Goal: Transaction & Acquisition: Purchase product/service

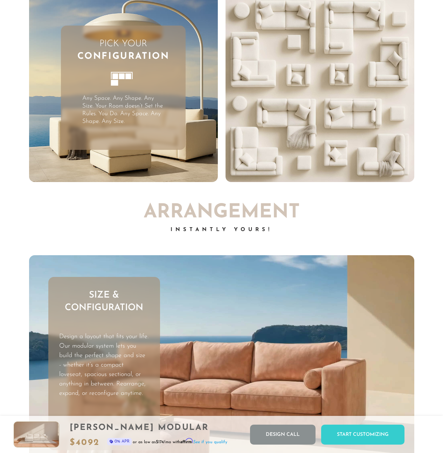
scroll to position [1600, 0]
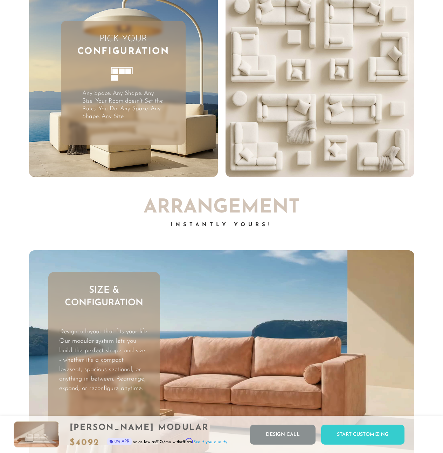
click at [160, 89] on div "Pick Your Configuration Any Space. Any Shape. Any Size. Your Room doesn’t Set t…" at bounding box center [123, 83] width 125 height 125
click at [254, 68] on video "Your browser does not support HTML5 video." at bounding box center [320, 82] width 189 height 189
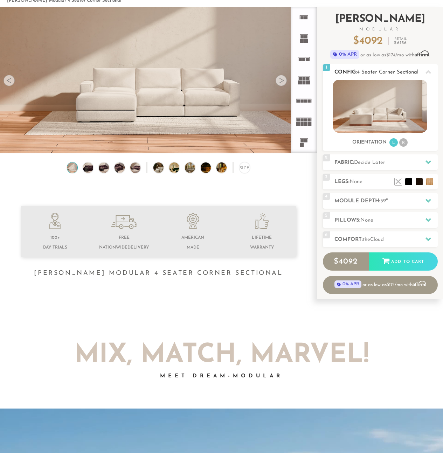
scroll to position [0, 0]
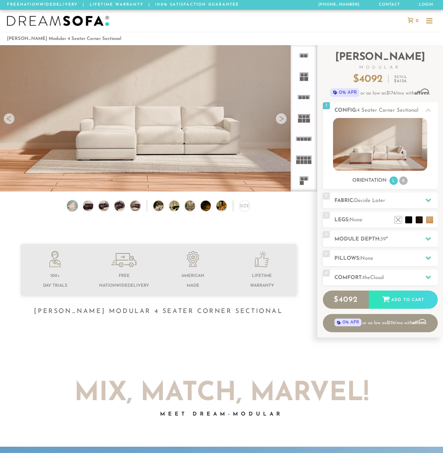
click at [300, 78] on rect at bounding box center [302, 79] width 4 height 4
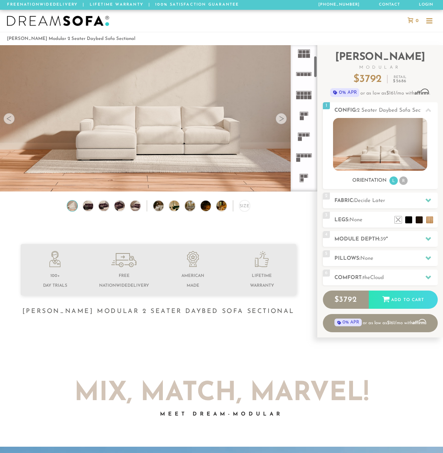
scroll to position [73, 0]
click at [303, 107] on rect at bounding box center [301, 106] width 3 height 3
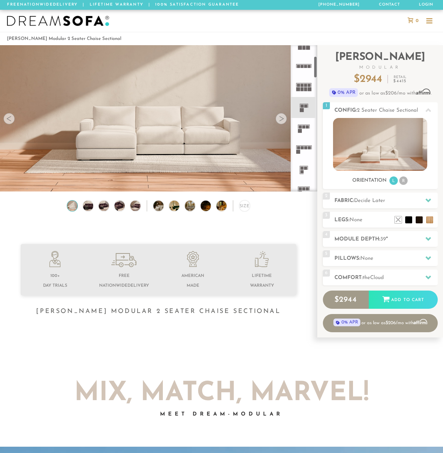
scroll to position [74, 0]
click at [305, 126] on rect at bounding box center [304, 125] width 3 height 3
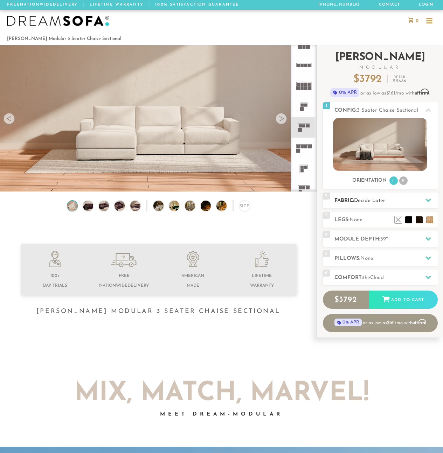
click at [422, 199] on div at bounding box center [428, 200] width 15 height 14
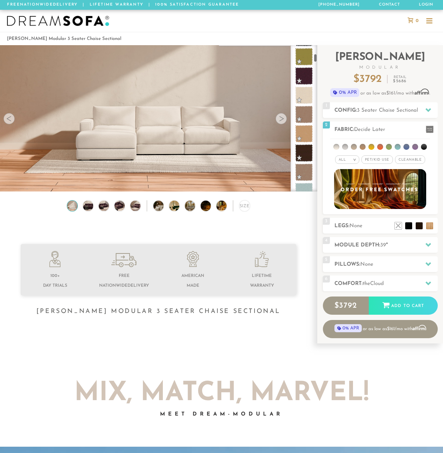
scroll to position [271, 0]
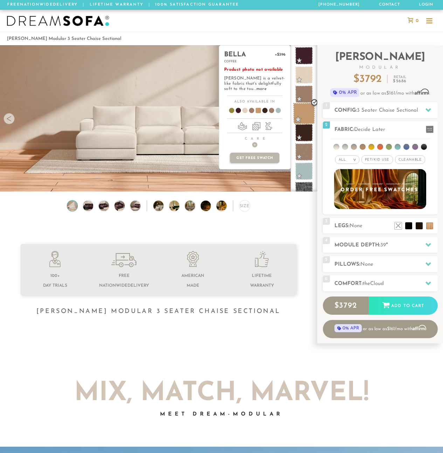
click at [306, 111] on span at bounding box center [304, 114] width 22 height 22
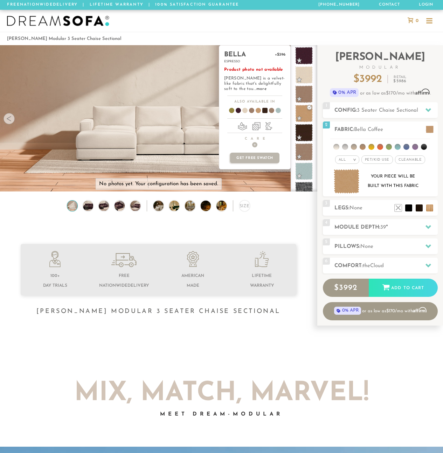
click at [239, 92] on div "bella +$396 espresso Product photo not available [PERSON_NAME] is a velvet-like…" at bounding box center [254, 71] width 71 height 50
click at [256, 90] on link "more" at bounding box center [261, 89] width 10 height 4
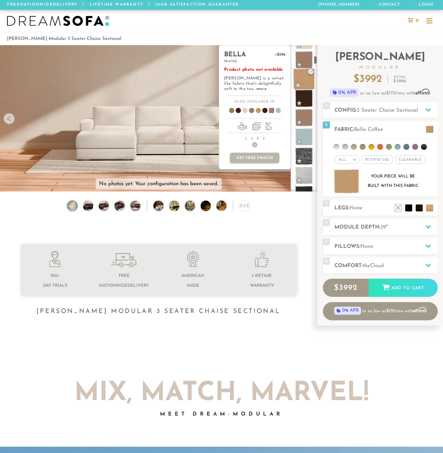
scroll to position [308, 0]
click at [258, 145] on h4 "Care +" at bounding box center [254, 142] width 71 height 11
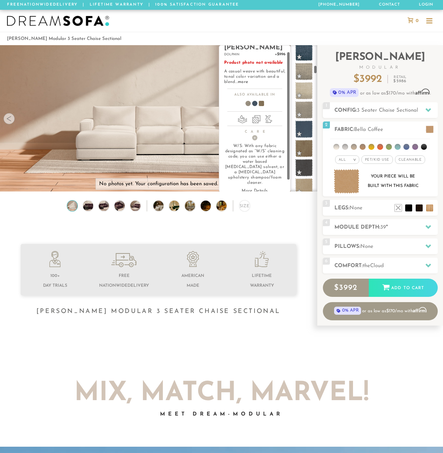
scroll to position [584, 0]
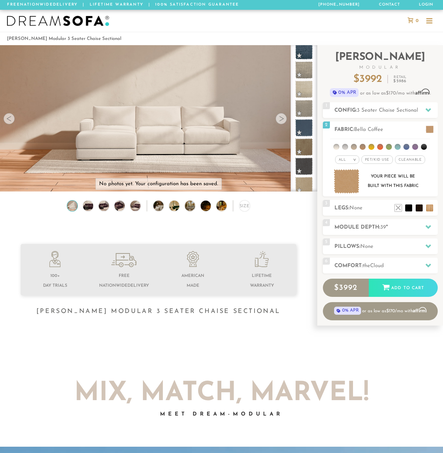
click at [340, 35] on ol "[PERSON_NAME] Modular 3 Seater Chaise Sectional" at bounding box center [221, 38] width 429 height 9
click at [340, 36] on ol "[PERSON_NAME] Modular 3 Seater Chaise Sectional" at bounding box center [221, 38] width 429 height 9
click at [390, 231] on h2 "Module Depth: 39 "" at bounding box center [385, 227] width 103 height 8
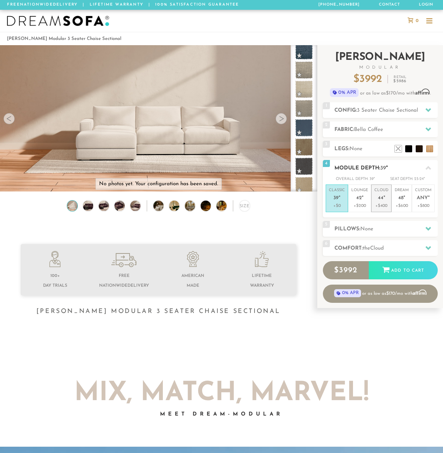
click at [384, 199] on em """ at bounding box center [384, 198] width 2 height 6
click at [398, 248] on h2 "Comfort: the Cloud" at bounding box center [385, 248] width 103 height 8
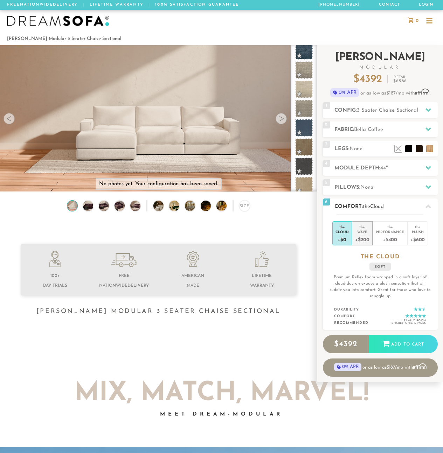
click at [362, 236] on div "+$200" at bounding box center [362, 239] width 14 height 10
click at [343, 239] on div "+$0" at bounding box center [341, 239] width 13 height 10
click at [419, 231] on div "Plush" at bounding box center [417, 231] width 14 height 5
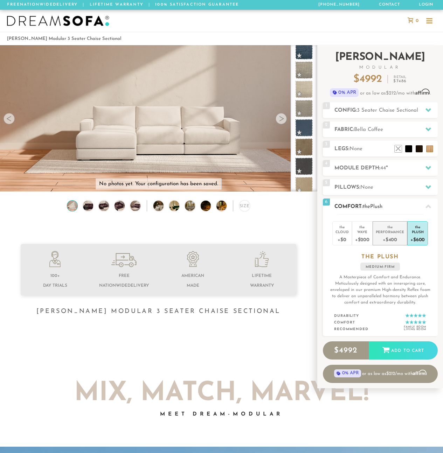
click at [393, 237] on div "+$400" at bounding box center [390, 239] width 28 height 10
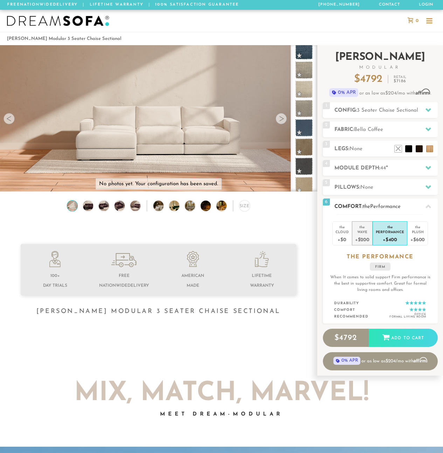
click at [362, 235] on div "+$200" at bounding box center [362, 239] width 14 height 10
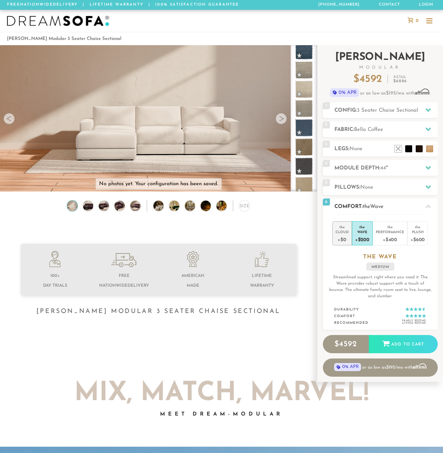
click at [345, 239] on div "+$0" at bounding box center [341, 239] width 13 height 10
click at [354, 239] on li "the Wave +$200" at bounding box center [362, 233] width 21 height 24
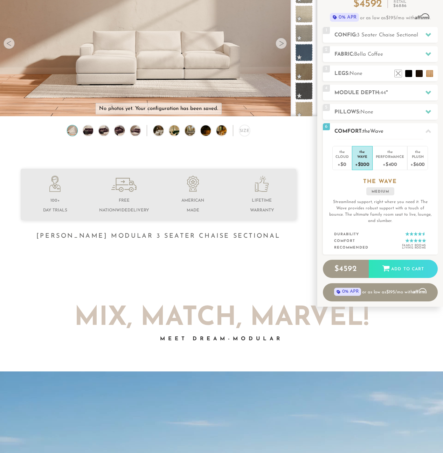
scroll to position [80, 0]
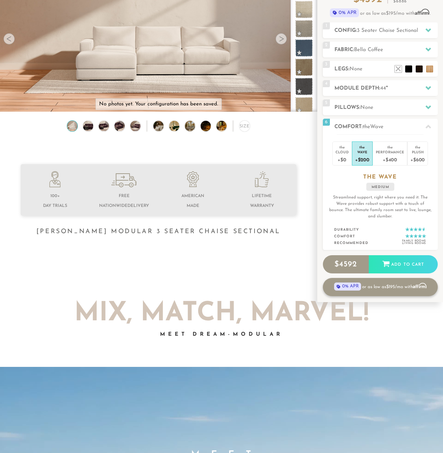
click at [369, 288] on link "0% APR or as low as $195 /mo with Affirm" at bounding box center [380, 287] width 115 height 18
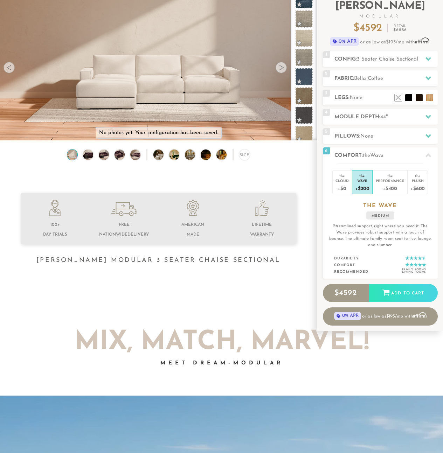
scroll to position [0, 0]
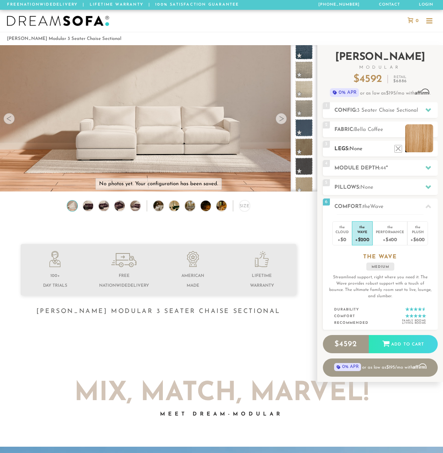
click at [430, 150] on li at bounding box center [419, 138] width 28 height 28
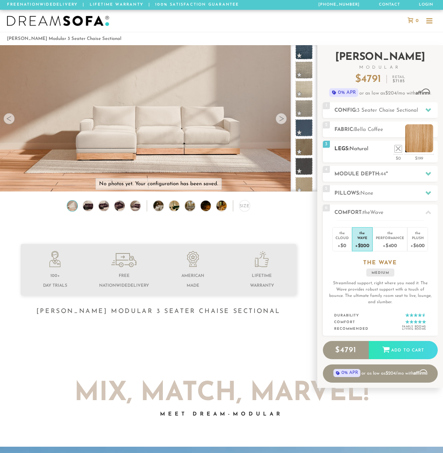
click at [430, 150] on li at bounding box center [419, 138] width 28 height 28
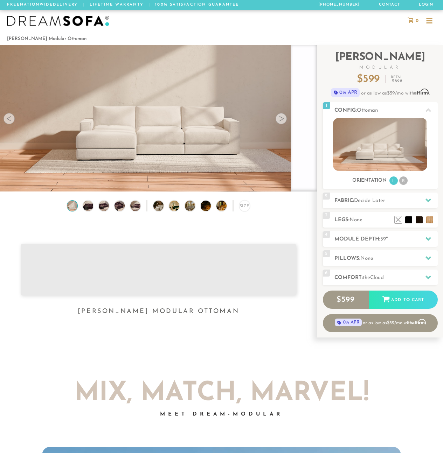
scroll to position [6, 6]
click at [423, 4] on link "Login" at bounding box center [426, 5] width 20 height 10
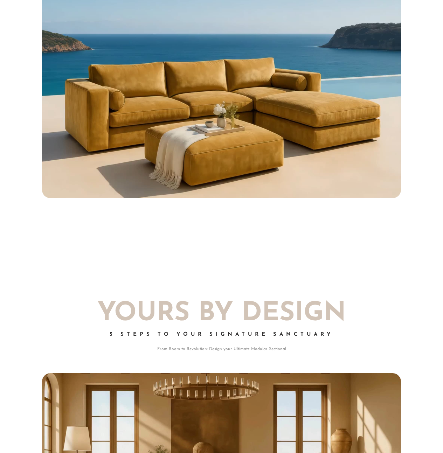
scroll to position [533, 0]
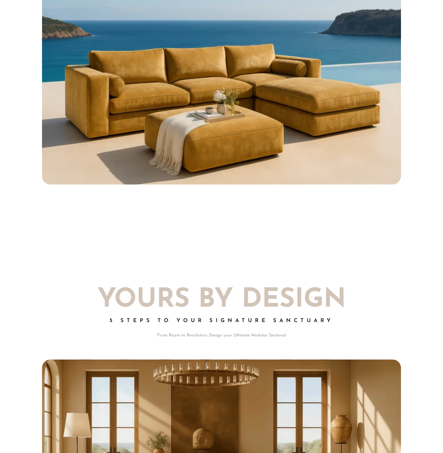
click at [158, 122] on video "Your browser does not support HTML5 video." at bounding box center [221, 49] width 359 height 270
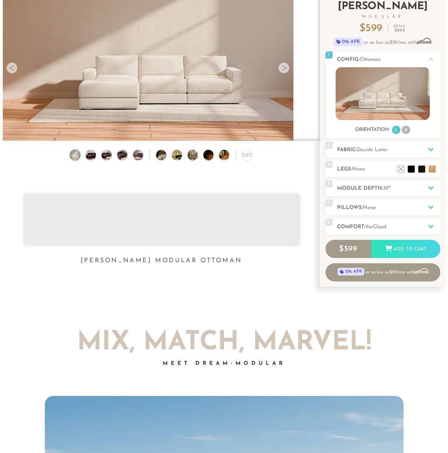
scroll to position [0, 0]
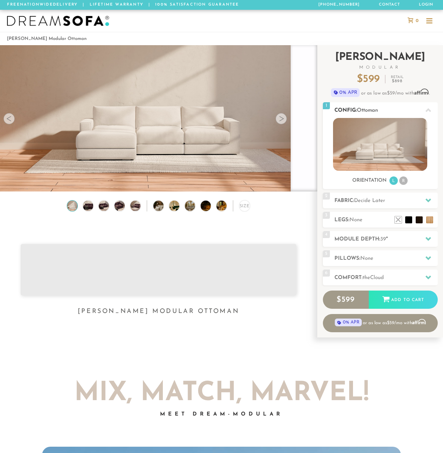
click at [427, 109] on icon at bounding box center [428, 111] width 6 height 6
click at [425, 22] on div at bounding box center [429, 21] width 13 height 13
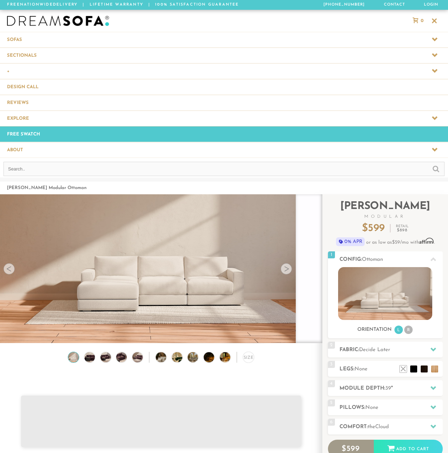
scroll to position [9145, 443]
click at [68, 44] on span at bounding box center [224, 39] width 448 height 15
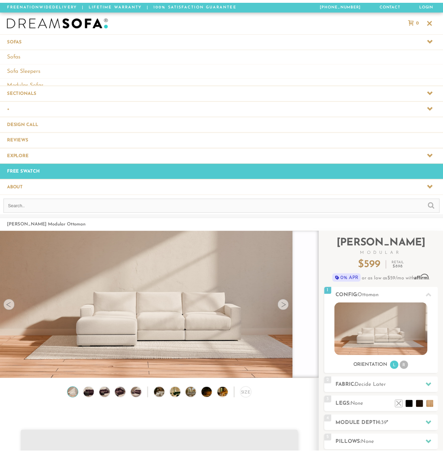
scroll to position [9189, 443]
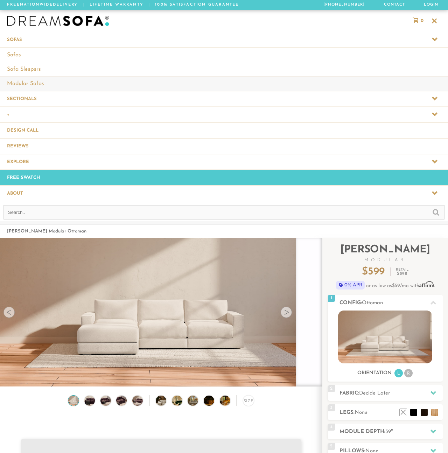
click at [34, 85] on link "Modular Sofas" at bounding box center [224, 83] width 448 height 14
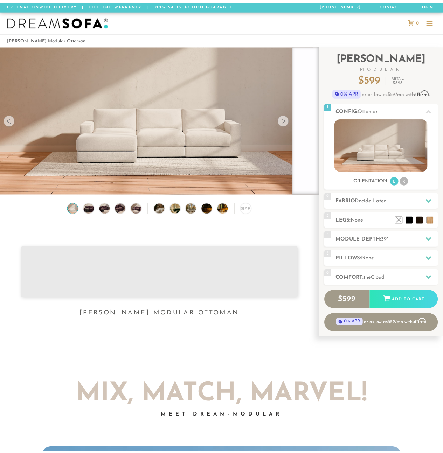
scroll to position [8978, 438]
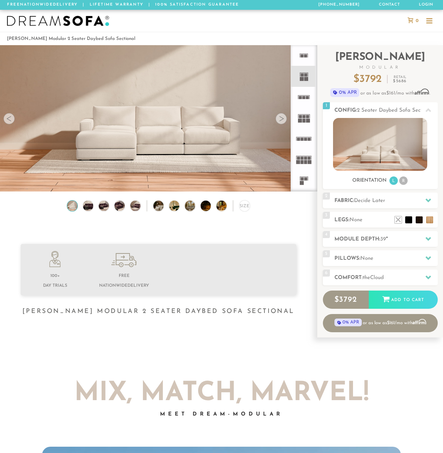
scroll to position [7498, 438]
